Goal: Information Seeking & Learning: Learn about a topic

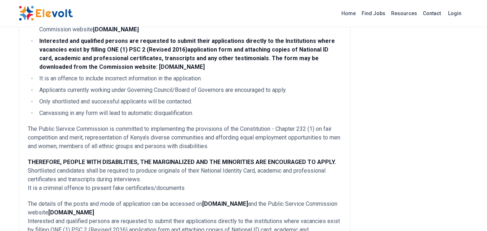
scroll to position [204, 0]
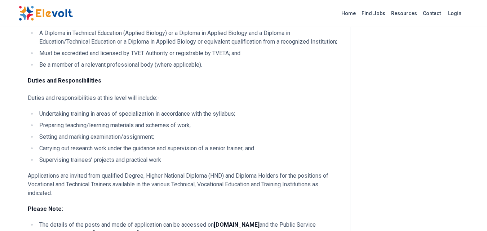
drag, startPoint x: 40, startPoint y: 120, endPoint x: 162, endPoint y: 168, distance: 131.2
click at [162, 164] on ul "Undertaking training in areas of specialization in accordance with the syllabus…" at bounding box center [184, 137] width 313 height 55
copy ul "Undertaking training in areas of specialization in accordance with the syllabus…"
